Goal: Information Seeking & Learning: Compare options

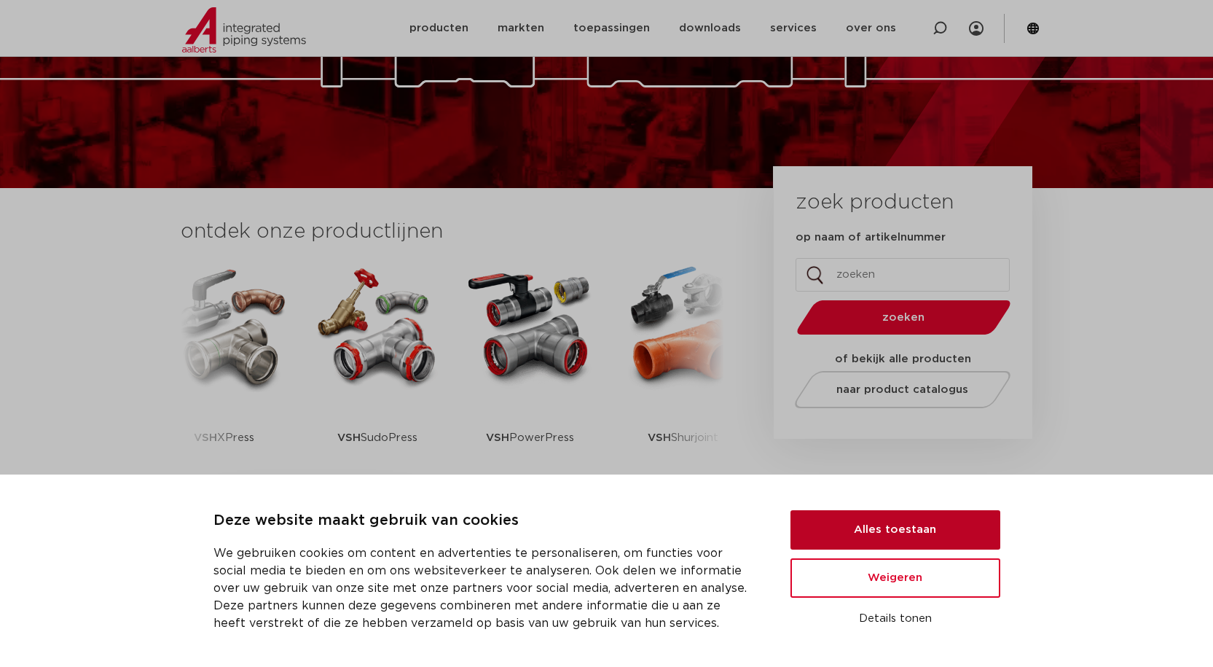
click at [864, 522] on button "Alles toestaan" at bounding box center [896, 529] width 210 height 39
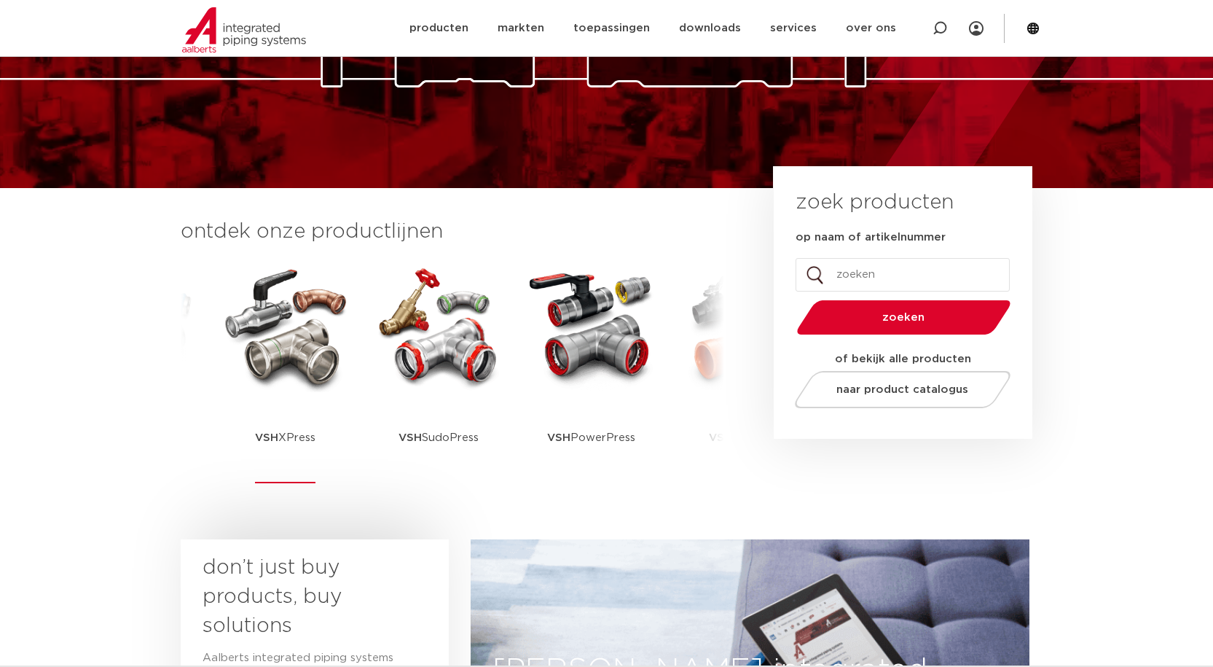
click at [278, 344] on img at bounding box center [285, 326] width 131 height 131
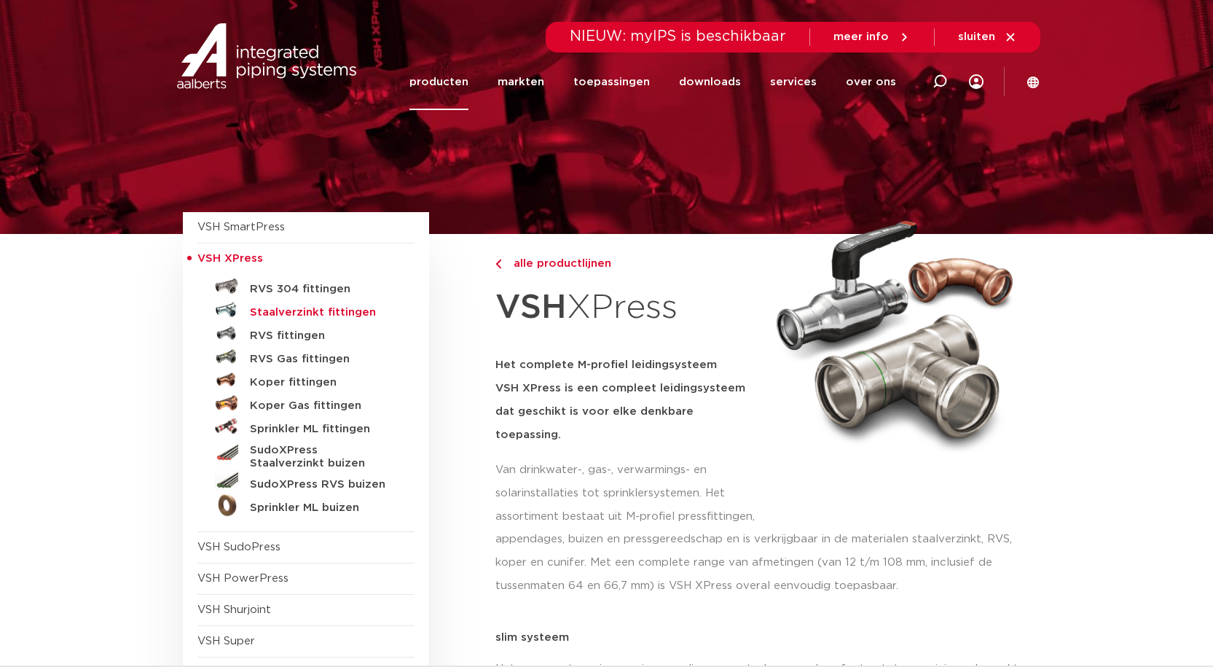
click at [311, 316] on h5 "Staalverzinkt fittingen" at bounding box center [322, 312] width 144 height 13
click at [256, 285] on h5 "RVS 304 fittingen" at bounding box center [322, 289] width 144 height 13
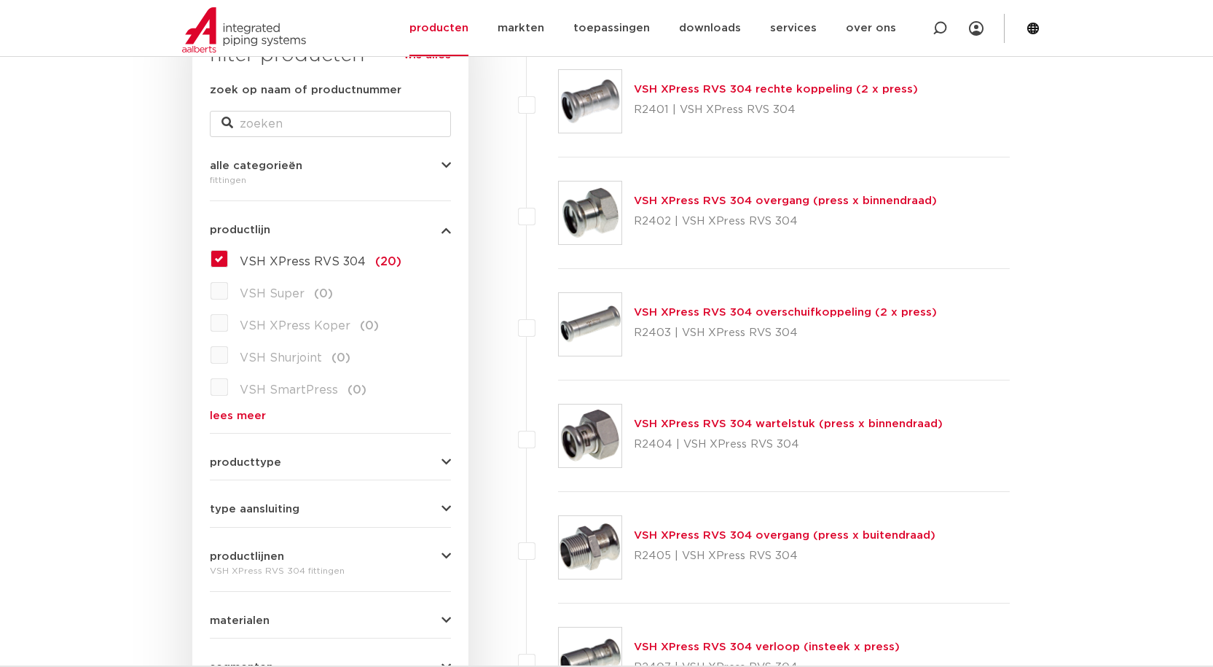
scroll to position [297, 0]
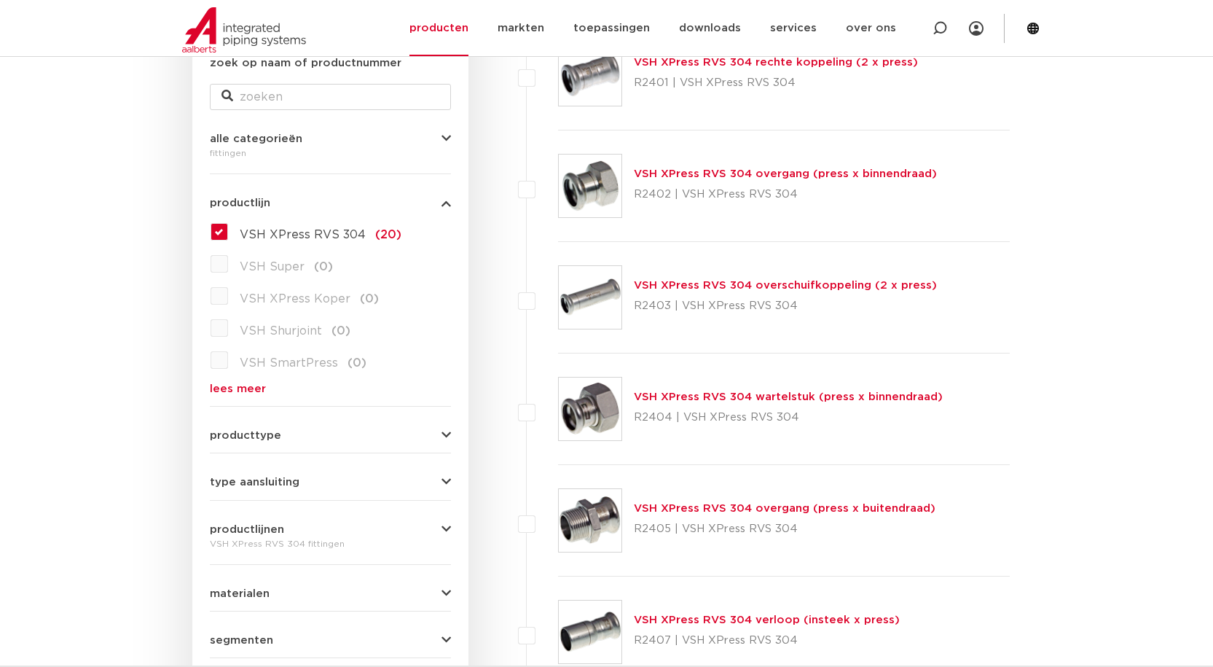
drag, startPoint x: 1223, startPoint y: 75, endPoint x: 1202, endPoint y: 130, distance: 59.3
click at [247, 431] on span "producttype" at bounding box center [245, 435] width 71 height 11
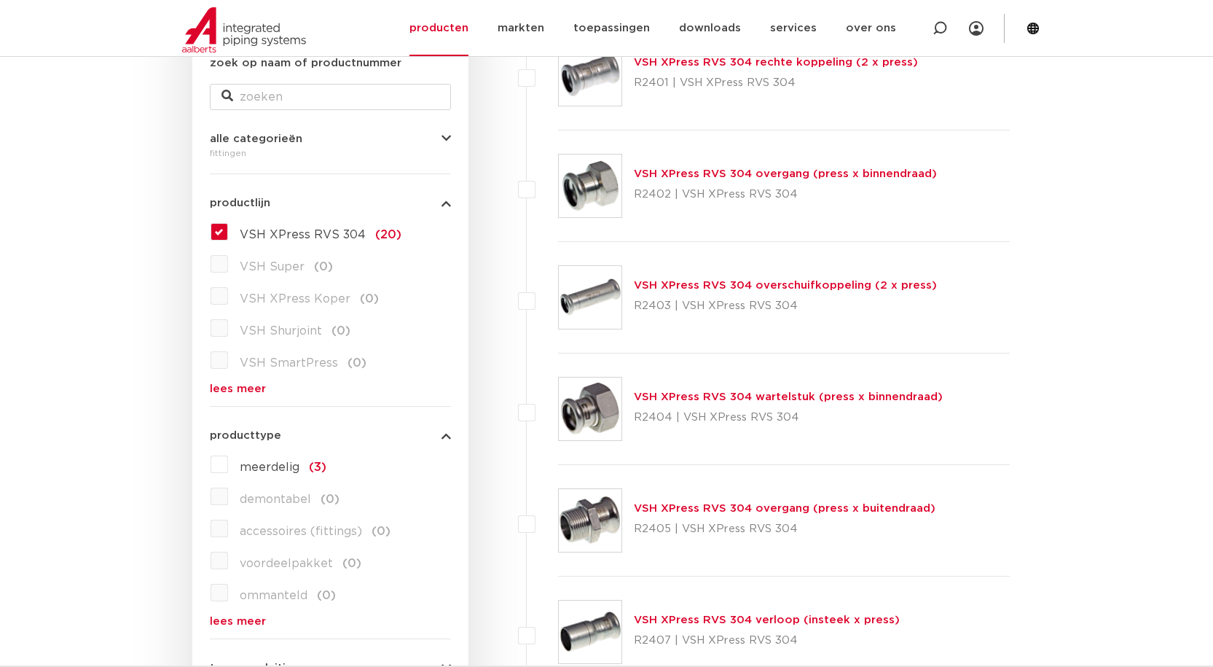
click at [247, 431] on span "producttype" at bounding box center [245, 435] width 71 height 11
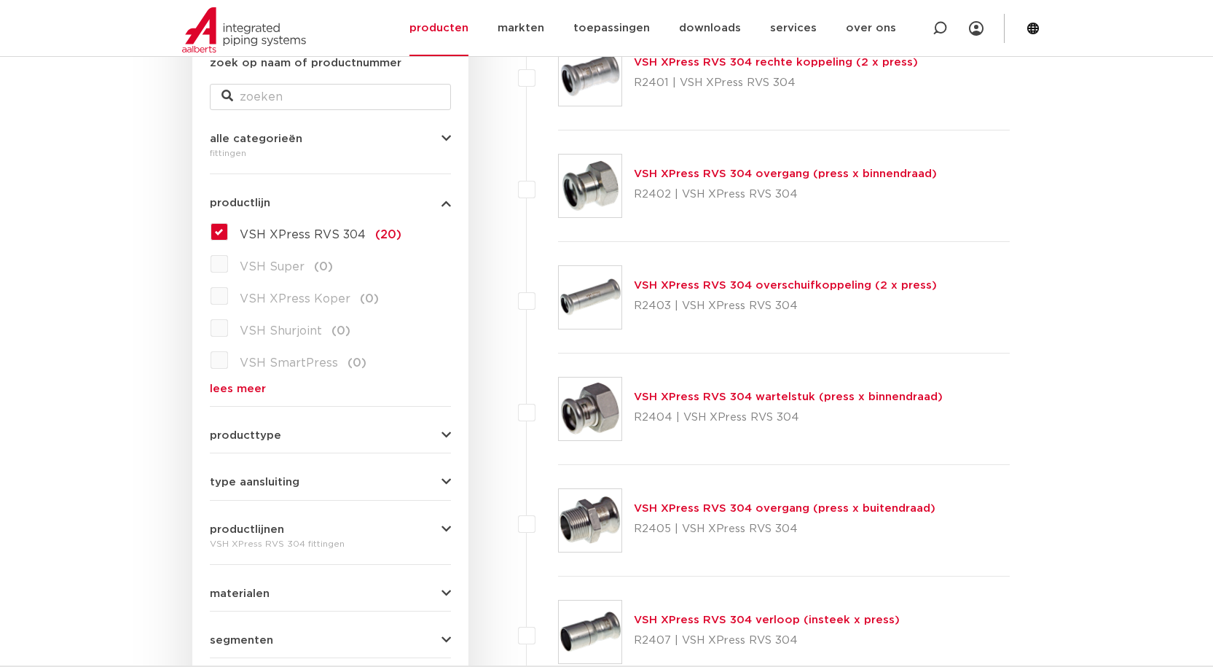
click at [228, 231] on label "VSH XPress RVS 304 (20)" at bounding box center [314, 231] width 173 height 23
click at [0, 0] on input "VSH XPress RVS 304 (20)" at bounding box center [0, 0] width 0 height 0
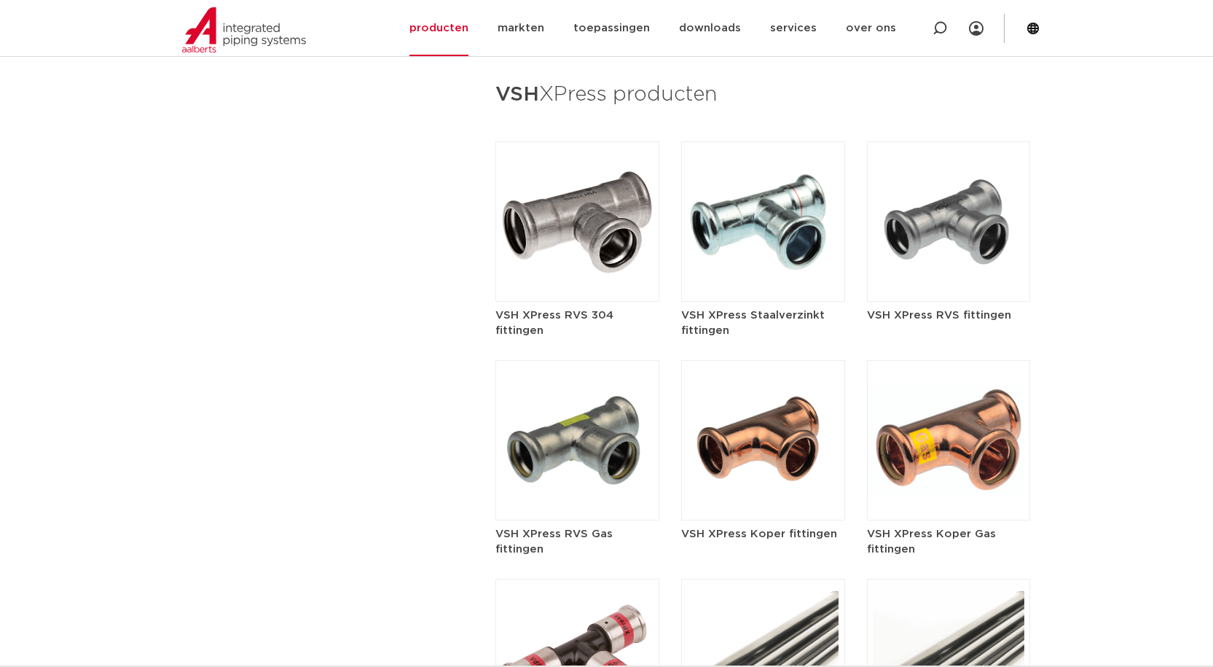
scroll to position [1703, 0]
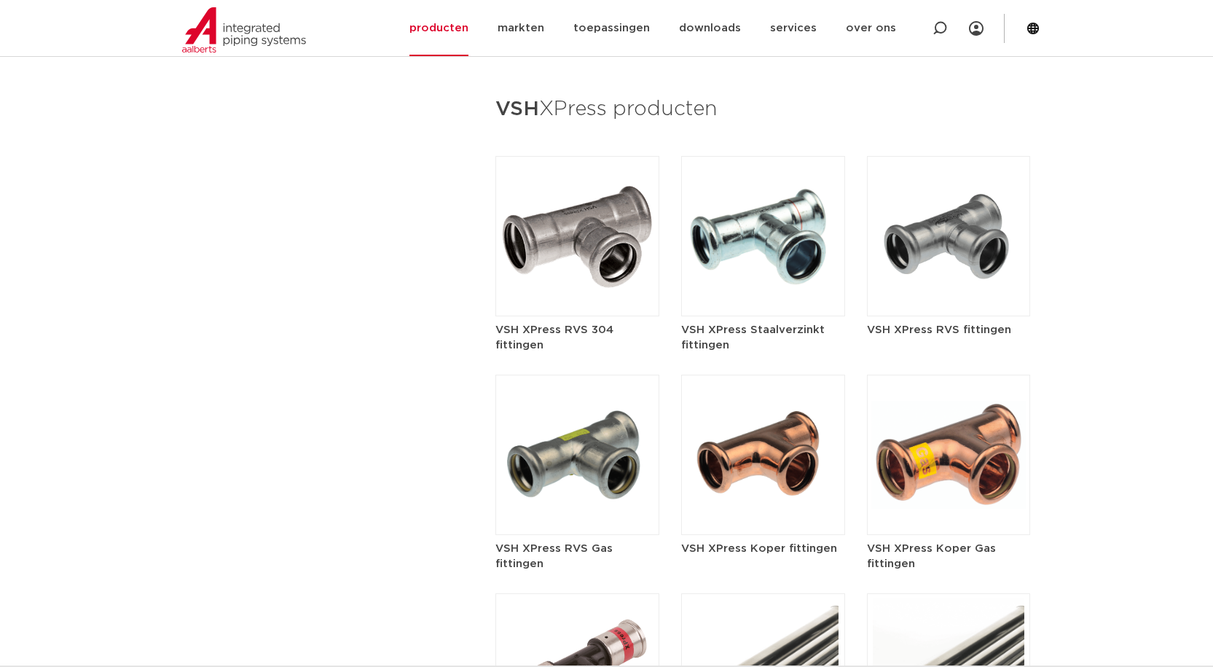
click at [961, 240] on img at bounding box center [949, 236] width 164 height 160
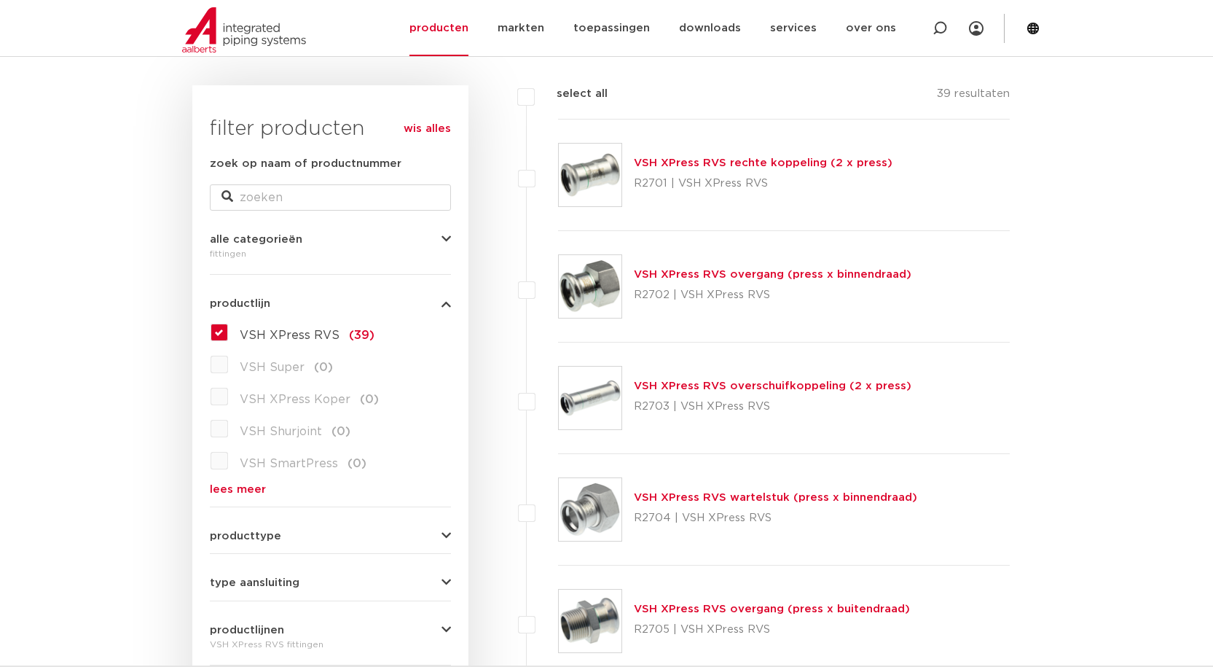
scroll to position [202, 0]
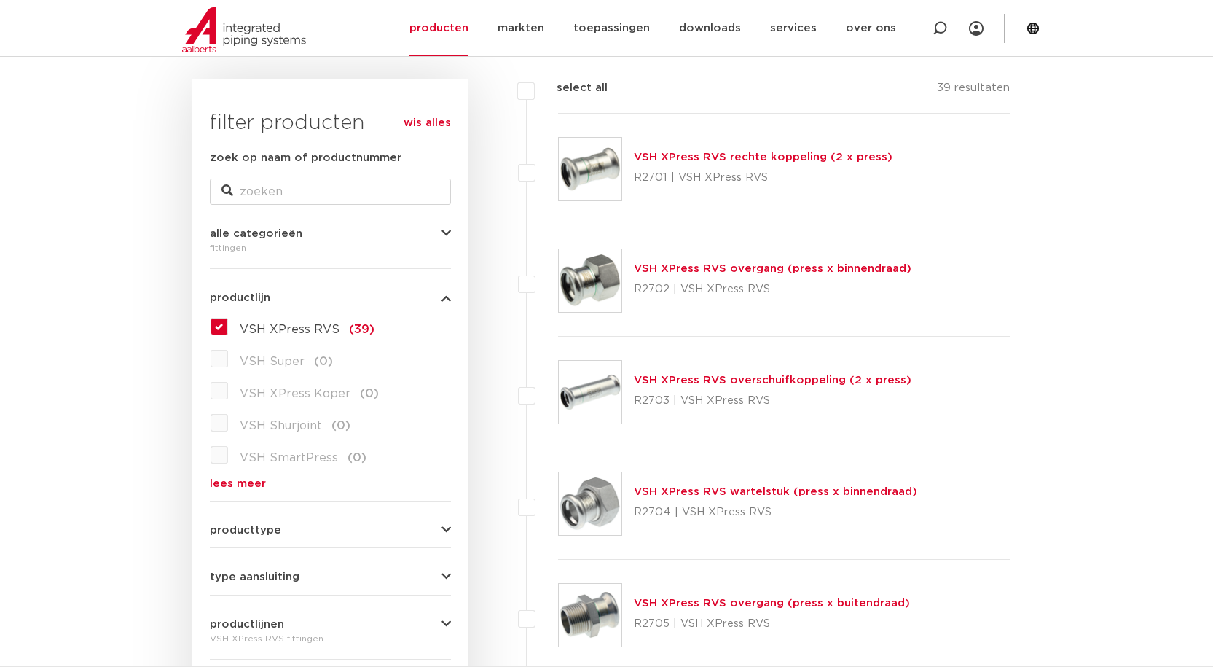
click at [558, 273] on label at bounding box center [558, 273] width 0 height 0
checkbox input "true"
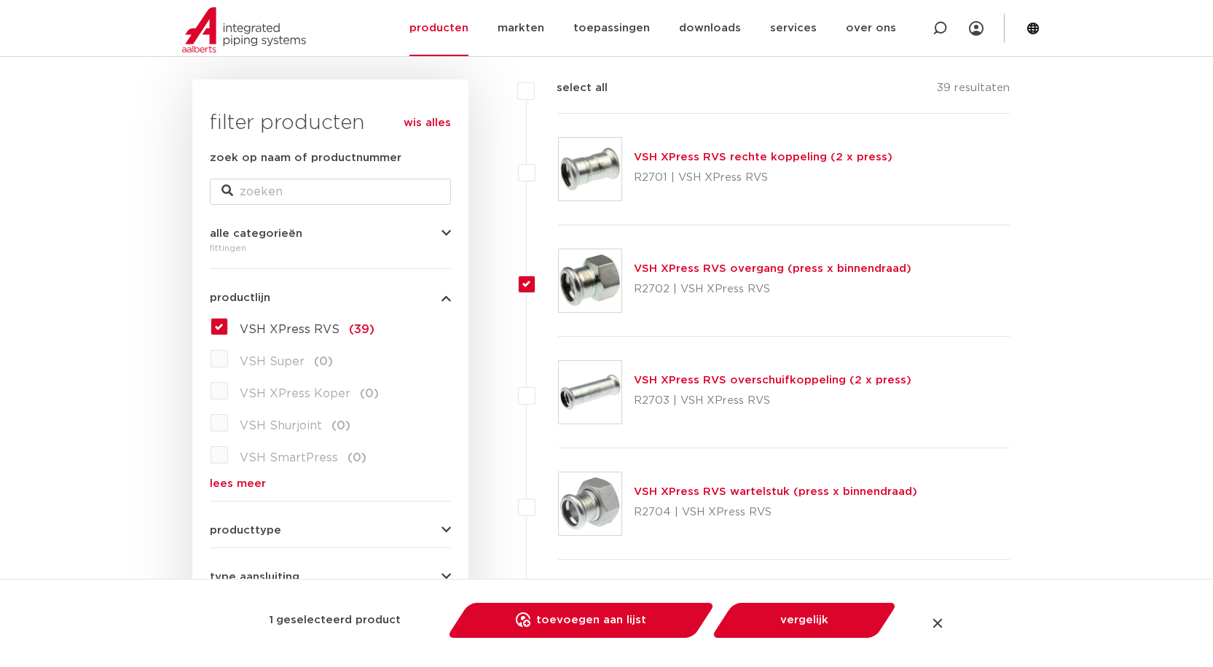
click at [596, 278] on img at bounding box center [590, 280] width 63 height 63
click at [697, 266] on link "VSH XPress RVS overgang (press x binnendraad)" at bounding box center [773, 268] width 278 height 11
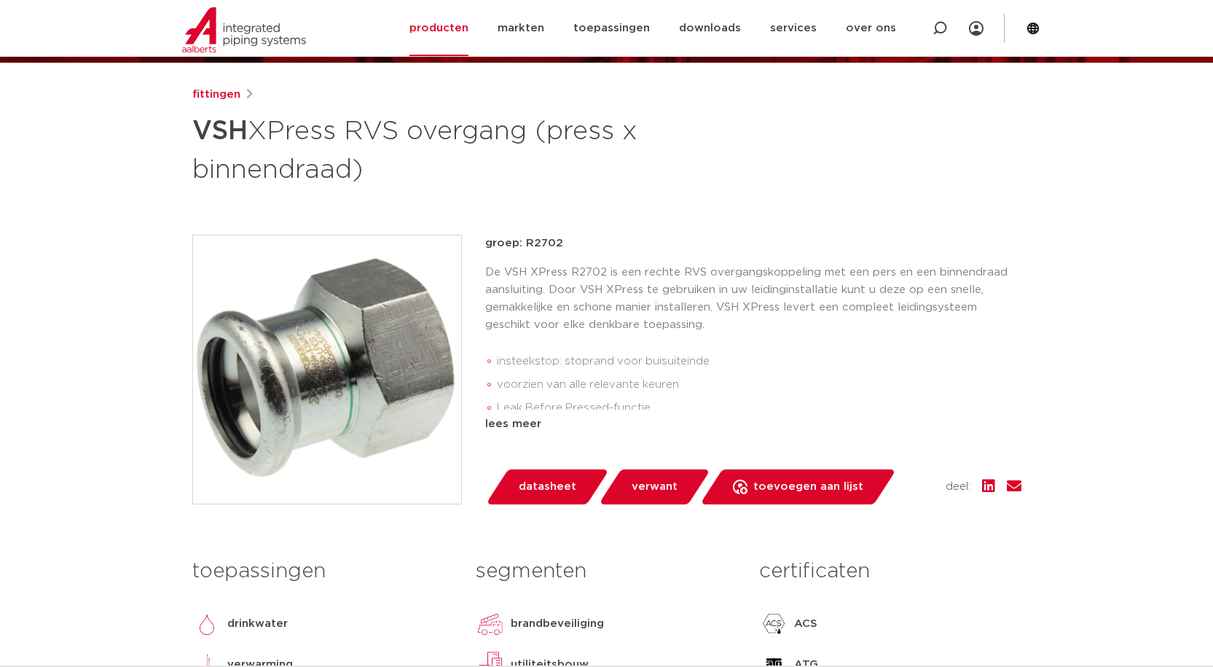
scroll to position [106, 0]
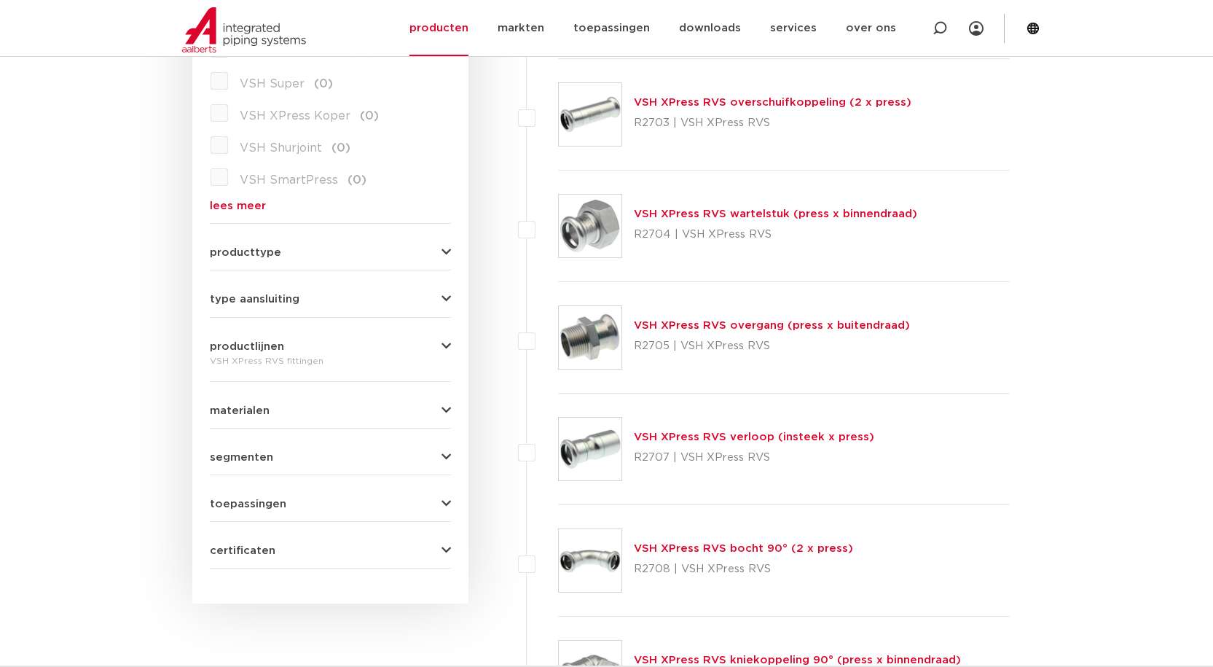
scroll to position [50, 0]
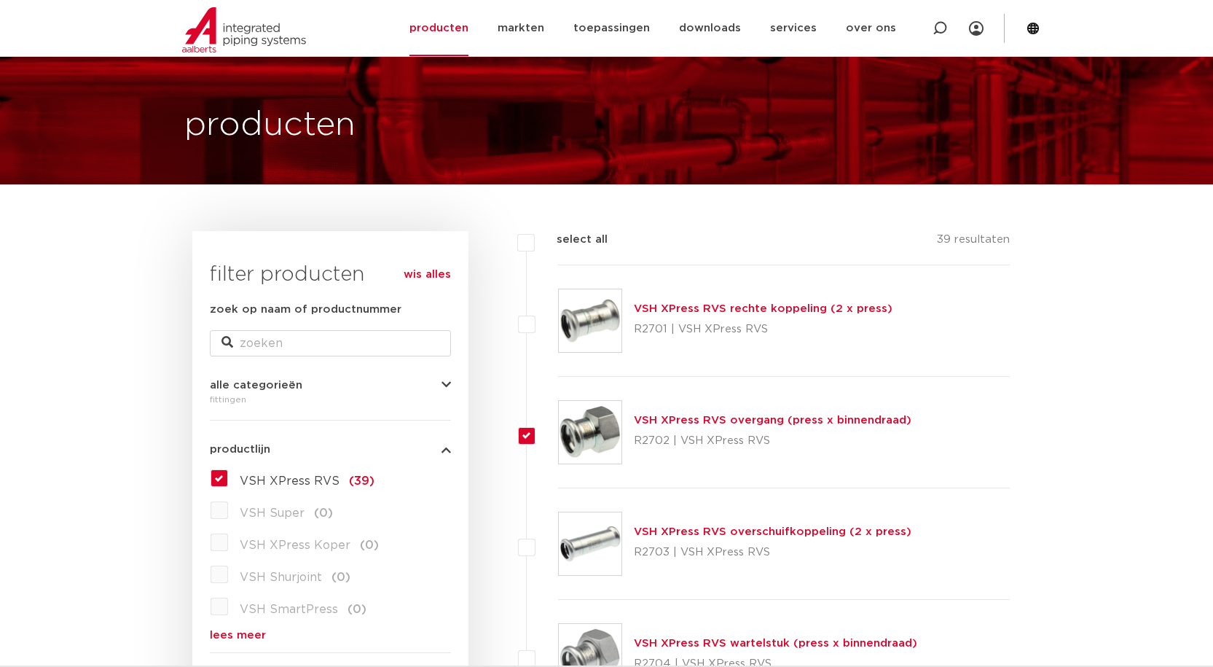
click at [558, 424] on label at bounding box center [558, 424] width 0 height 0
checkbox input "false"
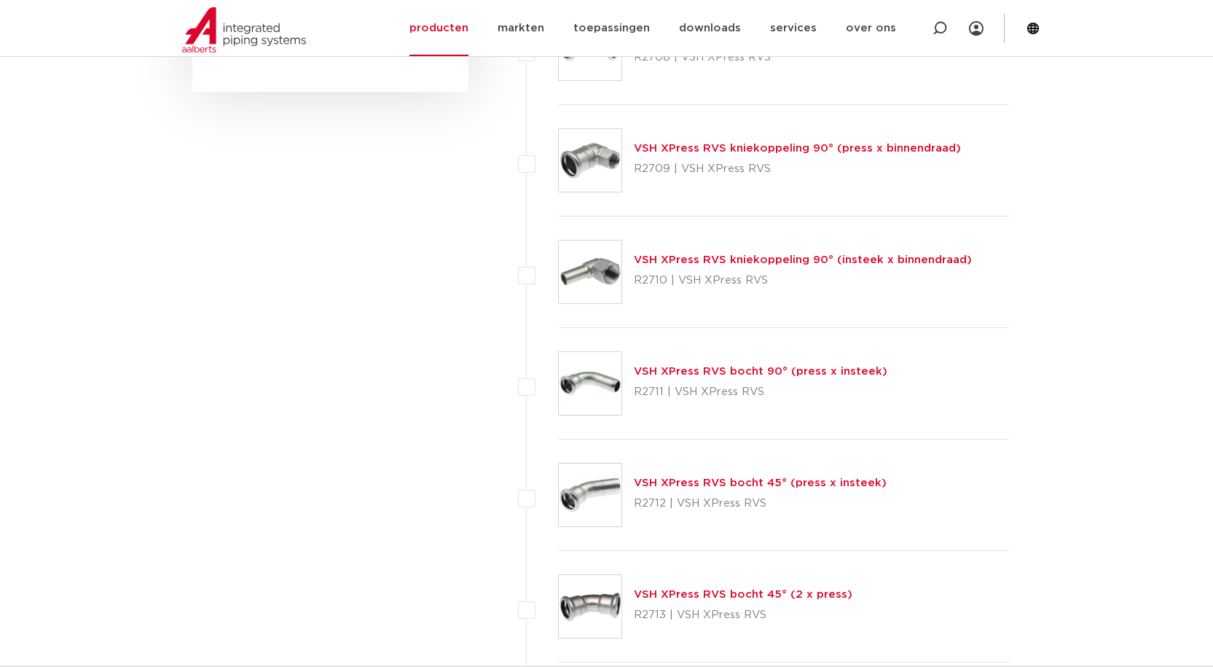
scroll to position [1124, 0]
